Goal: Task Accomplishment & Management: Complete application form

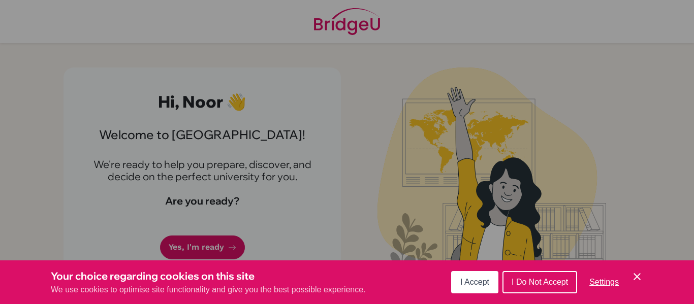
click at [484, 280] on span "I Accept" at bounding box center [474, 282] width 29 height 9
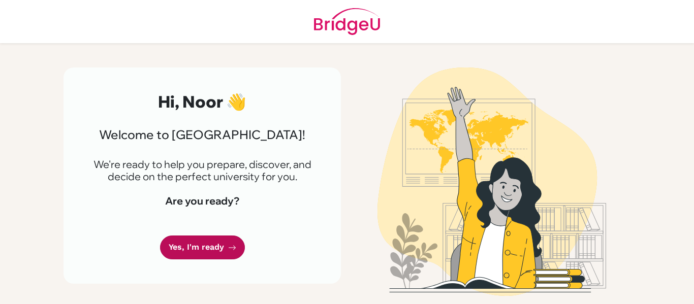
click at [225, 242] on link "Yes, I'm ready" at bounding box center [202, 248] width 85 height 24
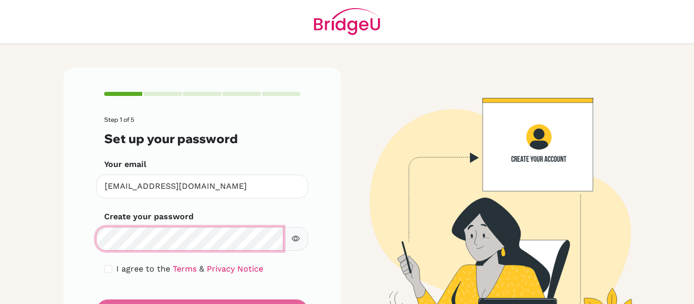
scroll to position [19, 0]
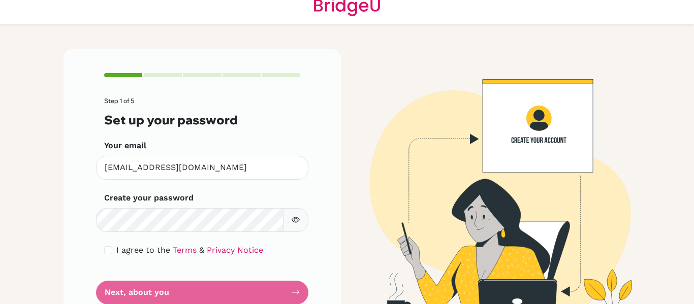
click at [104, 255] on div "I agree to the Terms & Privacy Notice" at bounding box center [202, 250] width 196 height 12
click at [105, 252] on input "checkbox" at bounding box center [108, 250] width 8 height 8
checkbox input "true"
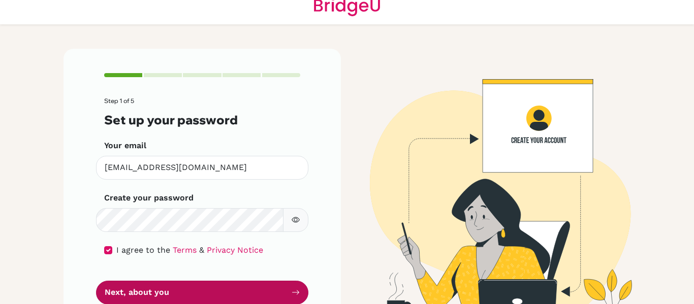
click at [137, 289] on button "Next, about you" at bounding box center [202, 293] width 212 height 24
